Goal: Navigation & Orientation: Find specific page/section

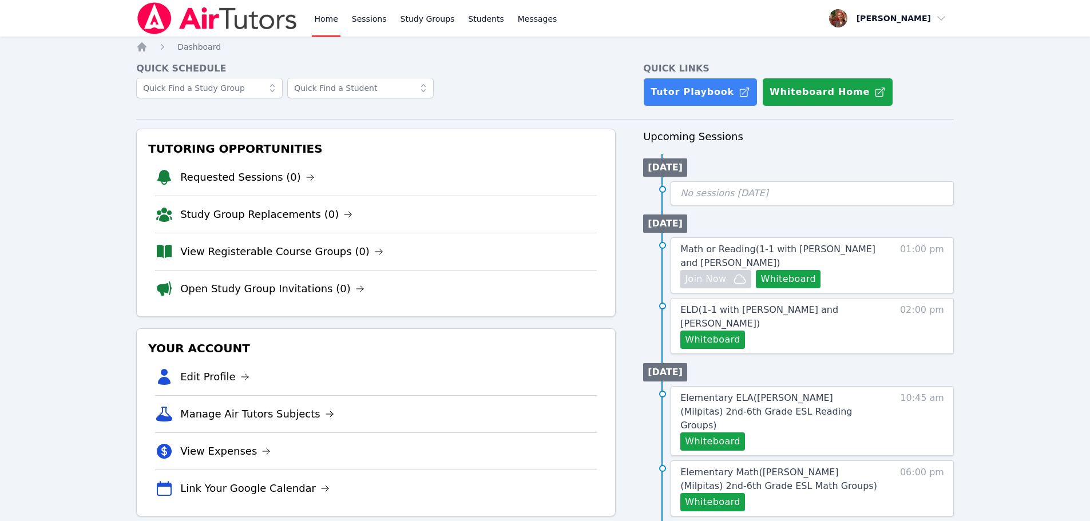
click at [202, 23] on img at bounding box center [217, 18] width 162 height 32
click at [195, 28] on img at bounding box center [217, 18] width 162 height 32
click at [243, 28] on img at bounding box center [217, 18] width 162 height 32
click at [323, 24] on link "Home" at bounding box center [326, 18] width 28 height 37
click at [244, 6] on img at bounding box center [217, 18] width 162 height 32
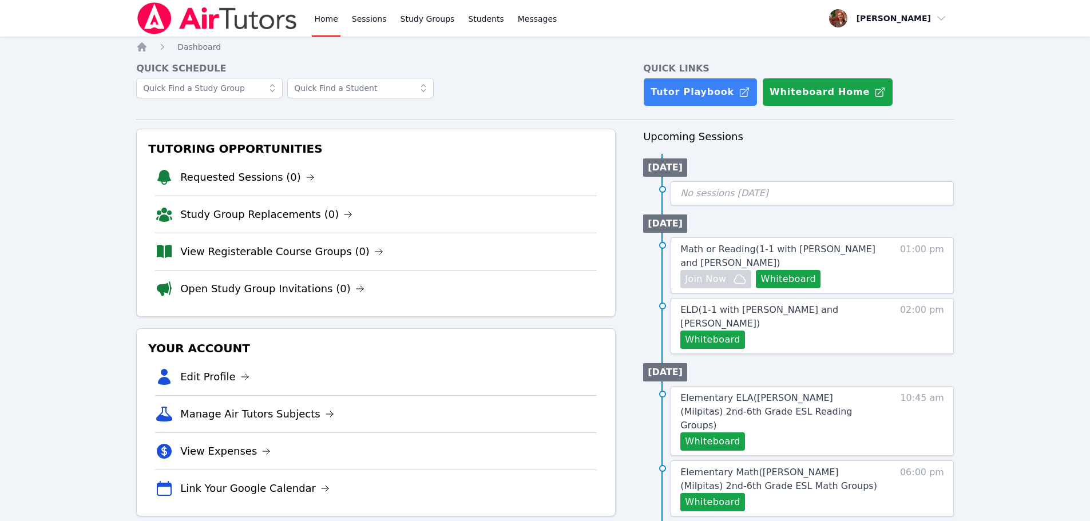
click at [197, 23] on img at bounding box center [217, 18] width 162 height 32
click at [173, 16] on img at bounding box center [217, 18] width 162 height 32
